Goal: Task Accomplishment & Management: Complete application form

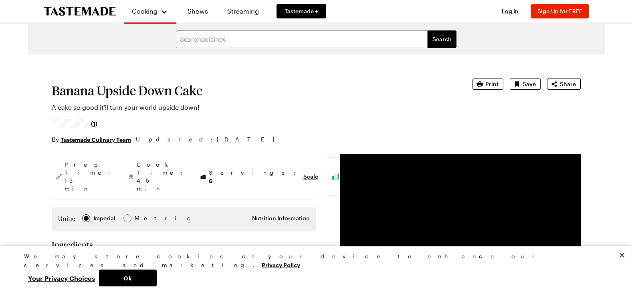
scroll to position [0, 3]
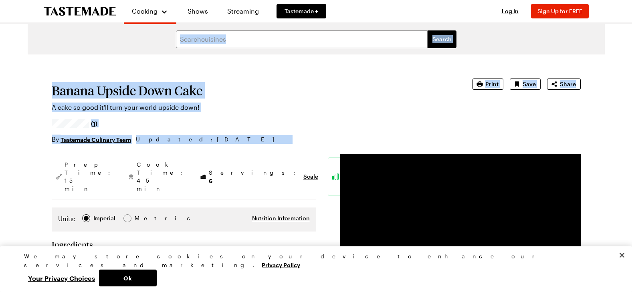
drag, startPoint x: 630, startPoint y: 23, endPoint x: 637, endPoint y: 63, distance: 41.0
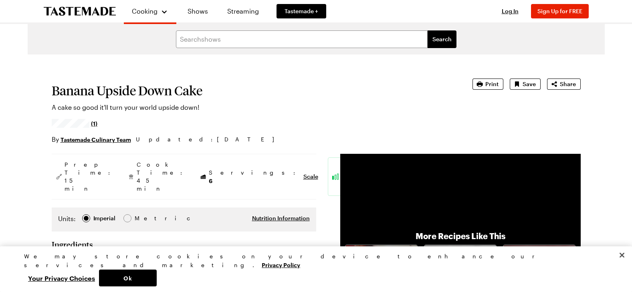
click at [443, 16] on div "Cooking Shows Streaming Tastemade + Log In Sign Up Log In Sign Up for FREE" at bounding box center [316, 11] width 577 height 22
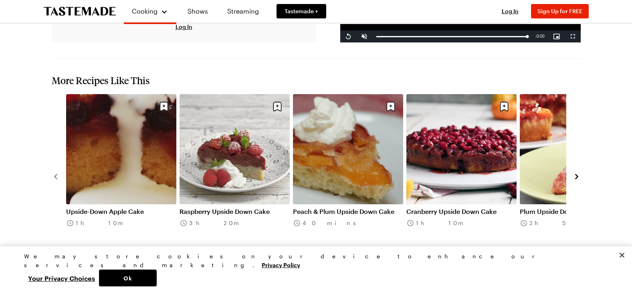
scroll to position [914, 3]
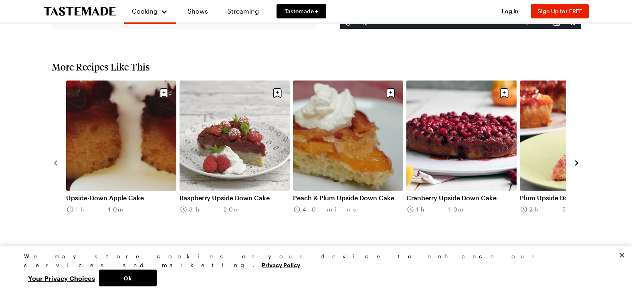
click at [108, 194] on link "Upside-Down Apple Cake" at bounding box center [121, 198] width 110 height 8
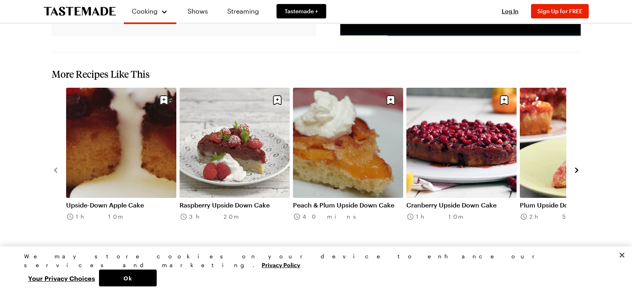
scroll to position [895, 3]
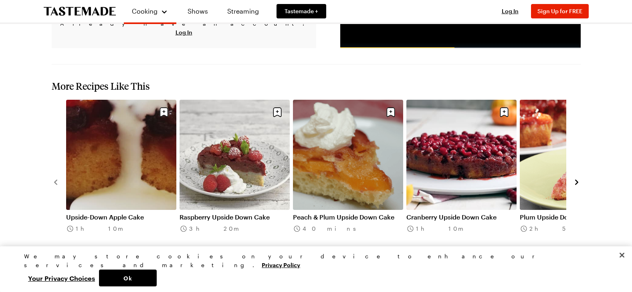
click at [572, 177] on button "navigate to next item" at bounding box center [576, 182] width 8 height 10
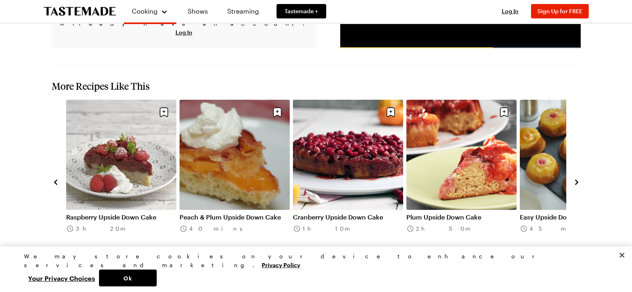
click at [572, 177] on button "navigate to next item" at bounding box center [576, 182] width 8 height 10
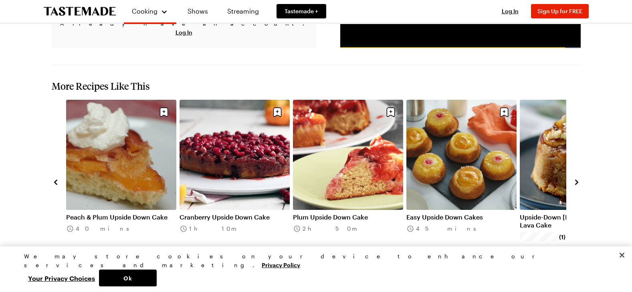
click at [456, 213] on link "Easy Upside Down Cakes" at bounding box center [461, 217] width 110 height 8
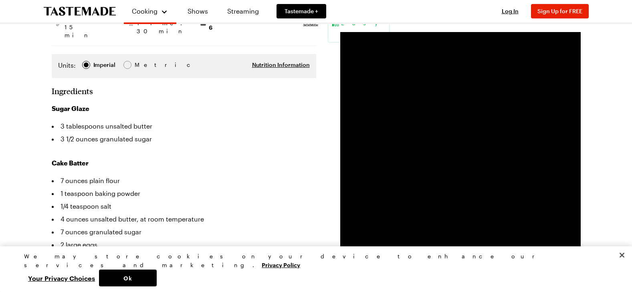
scroll to position [160, 0]
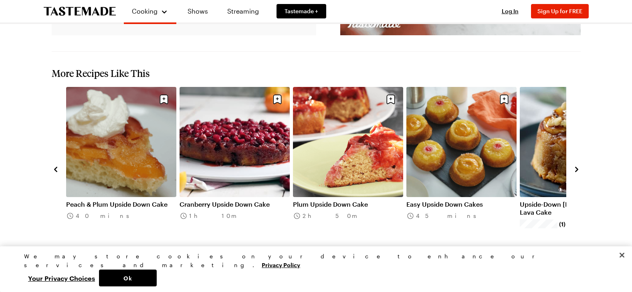
click at [572, 165] on icon "navigate to next item" at bounding box center [576, 169] width 8 height 8
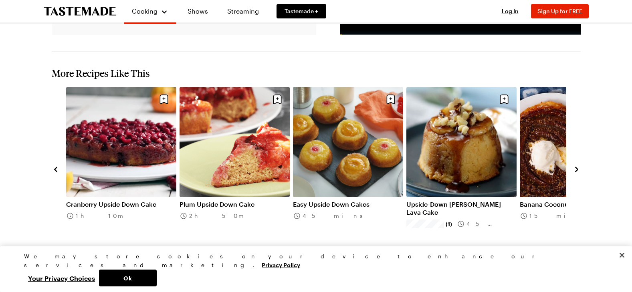
click at [423, 200] on link "Upside-Down [PERSON_NAME] Lava Cake" at bounding box center [461, 208] width 110 height 16
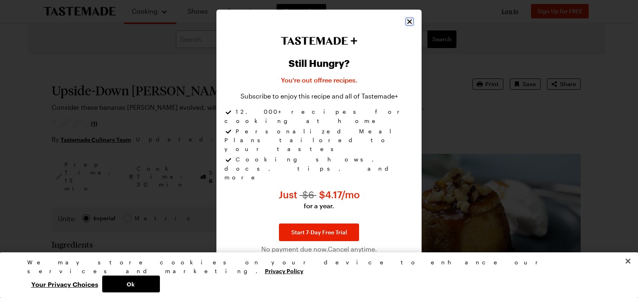
click at [409, 24] on icon "Close" at bounding box center [409, 22] width 5 height 5
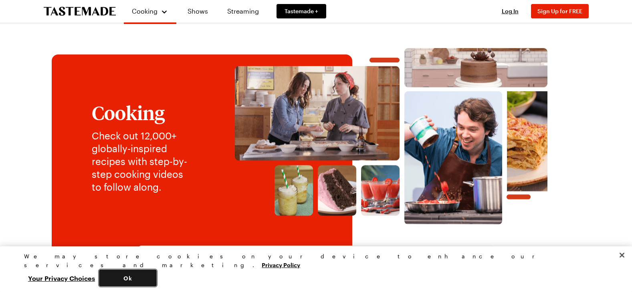
click at [157, 282] on button "Ok" at bounding box center [128, 278] width 58 height 17
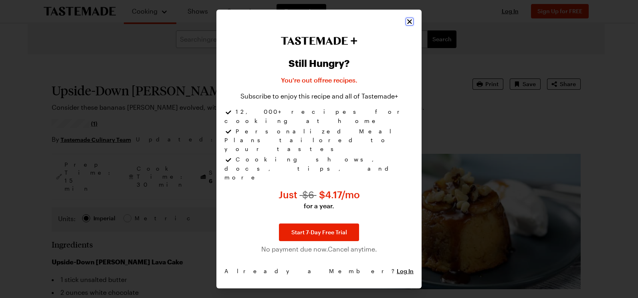
click at [409, 24] on icon "Close" at bounding box center [409, 22] width 5 height 5
click at [408, 26] on icon "Close" at bounding box center [409, 22] width 8 height 8
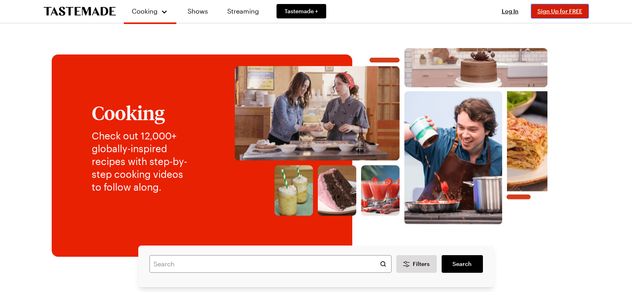
click at [571, 6] on button "Sign Up for FREE" at bounding box center [560, 11] width 58 height 14
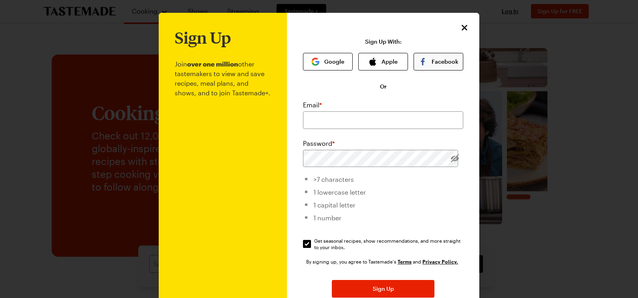
click at [450, 64] on button "Facebook" at bounding box center [438, 62] width 50 height 18
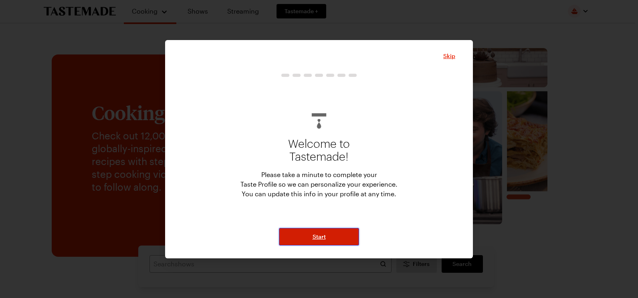
click at [328, 236] on button "Start" at bounding box center [319, 237] width 80 height 18
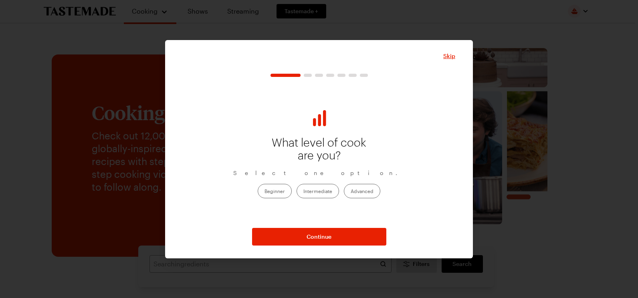
click at [276, 193] on label "Beginner" at bounding box center [275, 191] width 34 height 14
click at [264, 192] on input "Beginner" at bounding box center [264, 192] width 0 height 0
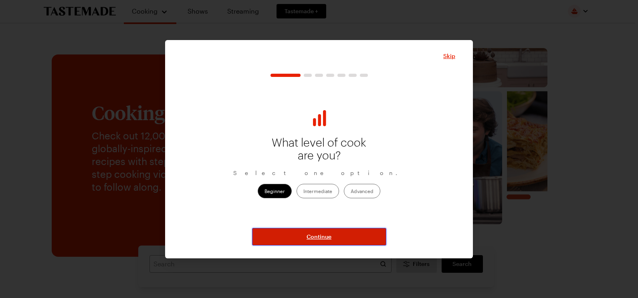
click at [362, 235] on button "Continue" at bounding box center [319, 237] width 134 height 18
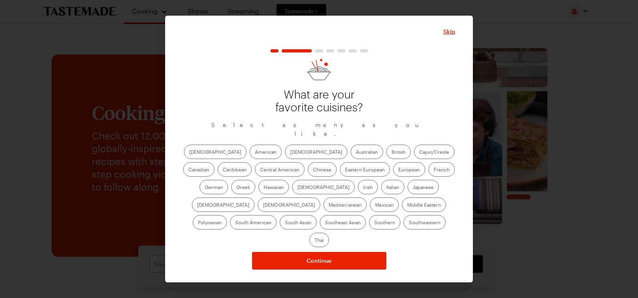
click at [444, 51] on div "Skip What are your favorite cuisines? Select as many as you like. [DEMOGRAPHIC_…" at bounding box center [319, 148] width 272 height 243
click at [250, 158] on label "American" at bounding box center [266, 152] width 32 height 14
click at [255, 153] on input "American" at bounding box center [255, 153] width 0 height 0
click at [285, 159] on label "[DEMOGRAPHIC_DATA]" at bounding box center [316, 152] width 62 height 14
click at [290, 153] on input "[DEMOGRAPHIC_DATA]" at bounding box center [290, 153] width 0 height 0
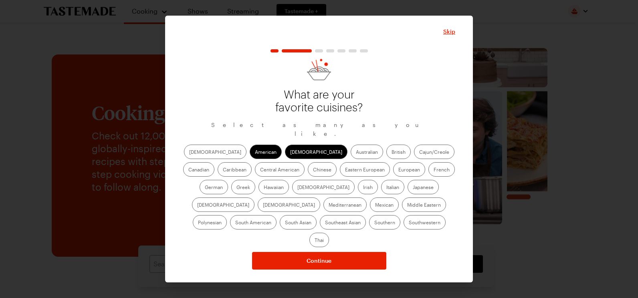
click at [386, 155] on label "British" at bounding box center [398, 152] width 24 height 14
click at [391, 153] on input "British" at bounding box center [391, 153] width 0 height 0
click at [414, 153] on label "Cajun/Creole" at bounding box center [434, 152] width 40 height 14
click at [419, 153] on input "Cajun/Creole" at bounding box center [419, 153] width 0 height 0
click at [255, 180] on label "Greek" at bounding box center [243, 187] width 24 height 14
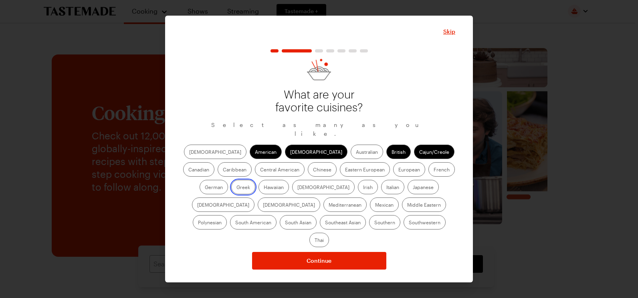
click at [236, 188] on input "Greek" at bounding box center [236, 188] width 0 height 0
click at [228, 180] on label "German" at bounding box center [213, 187] width 28 height 14
click at [205, 188] on input "German" at bounding box center [205, 188] width 0 height 0
click at [308, 176] on label "Chinese" at bounding box center [322, 169] width 29 height 14
click at [313, 170] on input "Chinese" at bounding box center [313, 170] width 0 height 0
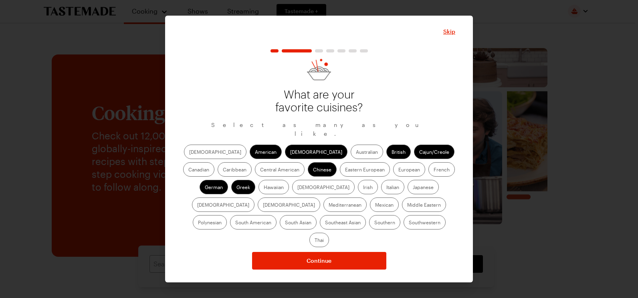
click at [306, 186] on div "[DEMOGRAPHIC_DATA] Asian Australian British Cajun/Creole Canadian Caribbean Cen…" at bounding box center [319, 196] width 272 height 103
click at [381, 190] on label "Italian" at bounding box center [392, 187] width 23 height 14
click at [386, 188] on input "Italian" at bounding box center [386, 188] width 0 height 0
click at [366, 197] on label "Mediterranean" at bounding box center [344, 204] width 43 height 14
click at [328, 205] on input "Mediterranean" at bounding box center [328, 205] width 0 height 0
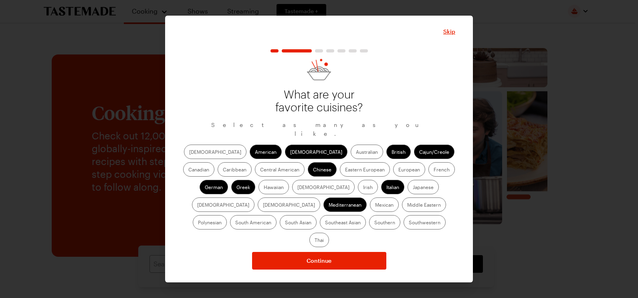
click at [329, 233] on label "Thai" at bounding box center [319, 240] width 20 height 14
click at [314, 241] on input "Thai" at bounding box center [314, 241] width 0 height 0
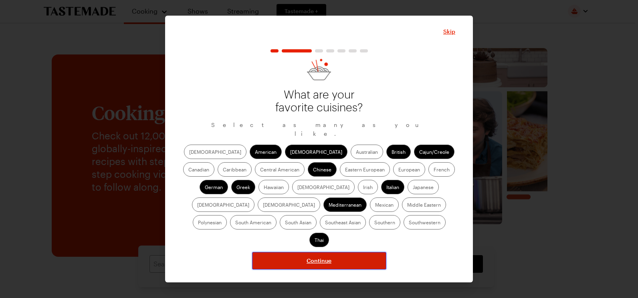
click at [332, 252] on button "Continue" at bounding box center [319, 261] width 134 height 18
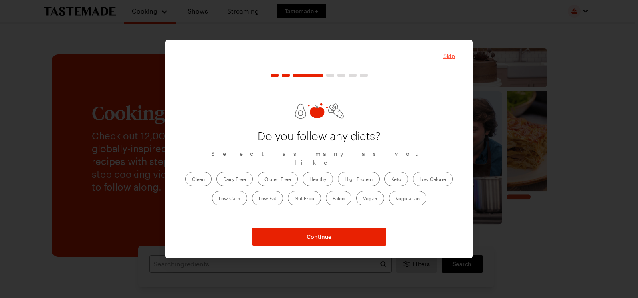
click at [449, 54] on span "Skip" at bounding box center [449, 56] width 12 height 8
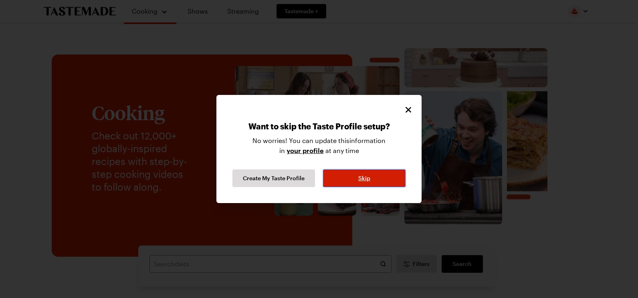
click at [368, 177] on span "Skip" at bounding box center [364, 178] width 12 height 8
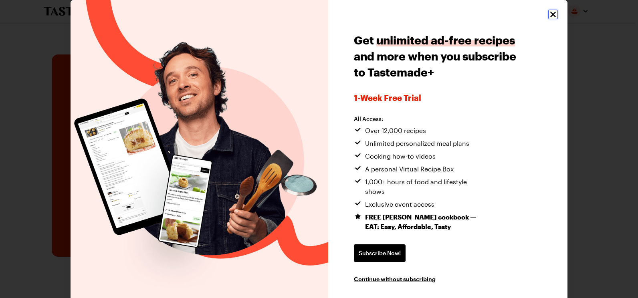
click at [548, 12] on icon "Close" at bounding box center [553, 15] width 10 height 10
